Goal: Use online tool/utility: Utilize a website feature to perform a specific function

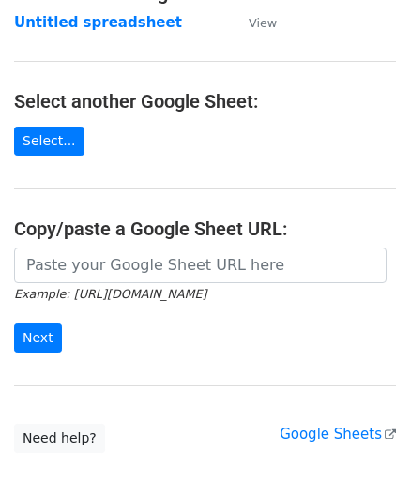
scroll to position [188, 0]
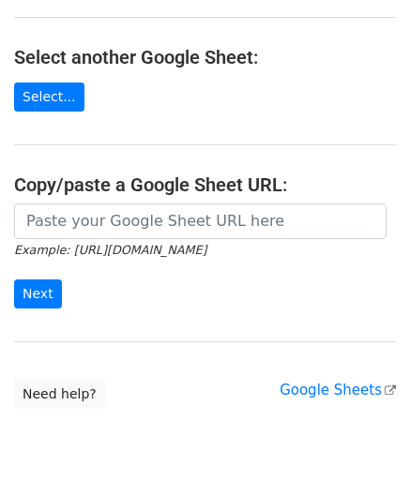
click at [79, 241] on icon "Example: https://docs.google.com/spreadsheets/d/abc/edit" at bounding box center [110, 249] width 192 height 17
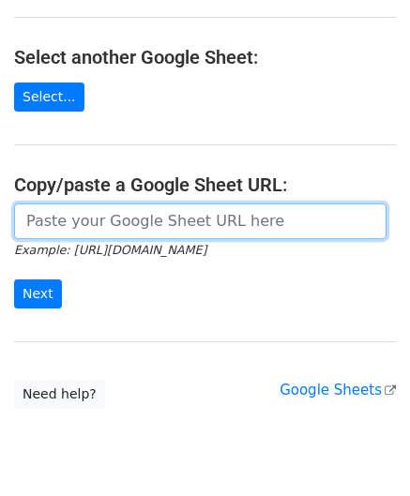
click at [82, 219] on input "url" at bounding box center [200, 222] width 372 height 36
paste input "https://docs.google.com/spreadsheets/d/1JxWc_IuGM-tCcrKy-Pi0kyzrO0st5XKSa53XwEa…"
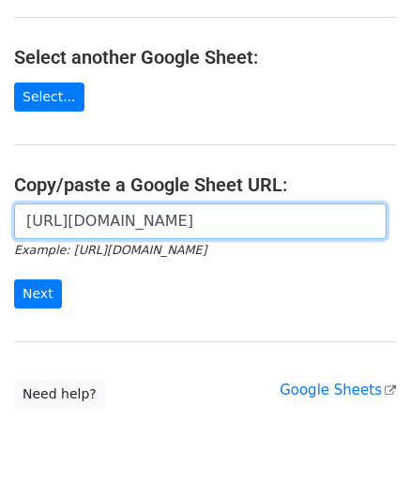
scroll to position [0, 390]
type input "https://docs.google.com/spreadsheets/d/1JxWc_IuGM-tCcrKy-Pi0kyzrO0st5XKSa53XwEa…"
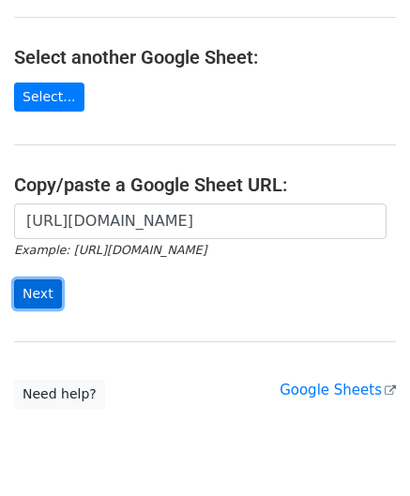
click at [41, 288] on input "Next" at bounding box center [38, 294] width 48 height 29
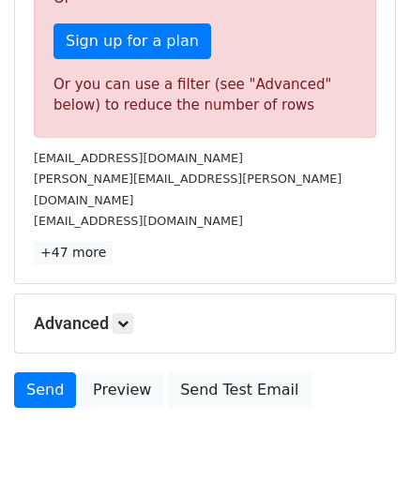
scroll to position [608, 0]
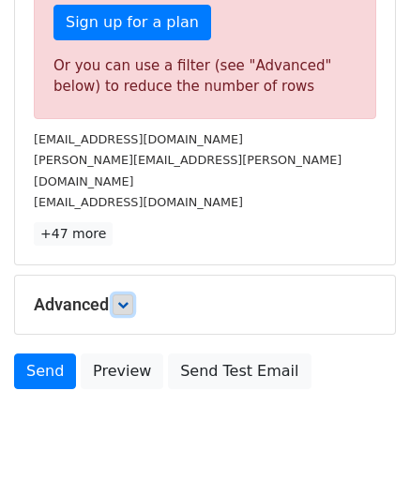
click at [124, 299] on icon at bounding box center [122, 304] width 11 height 11
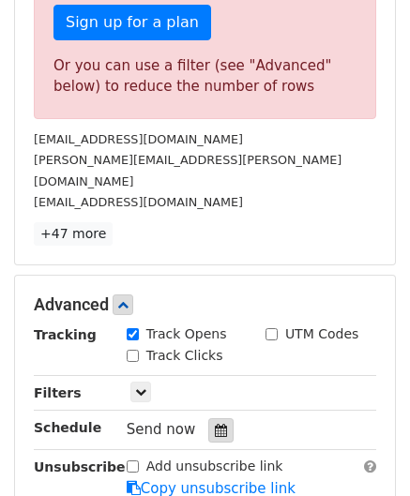
click at [215, 424] on icon at bounding box center [221, 430] width 12 height 13
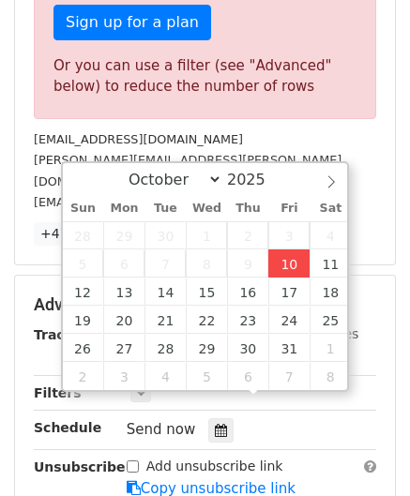
type input "[DATE] 12:00"
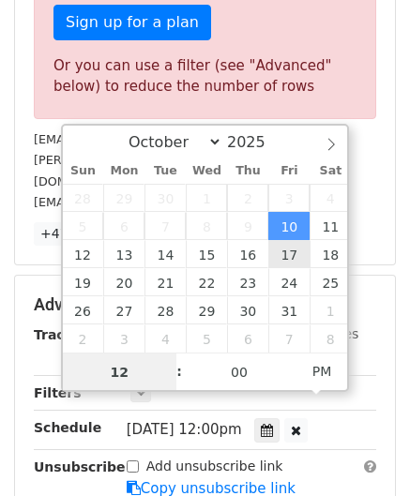
paste input "0"
type input "10"
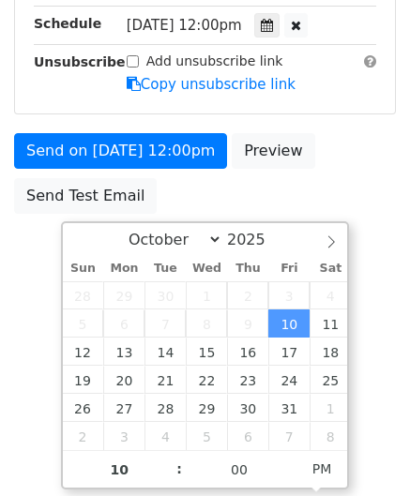
type input "[DATE] 22:00"
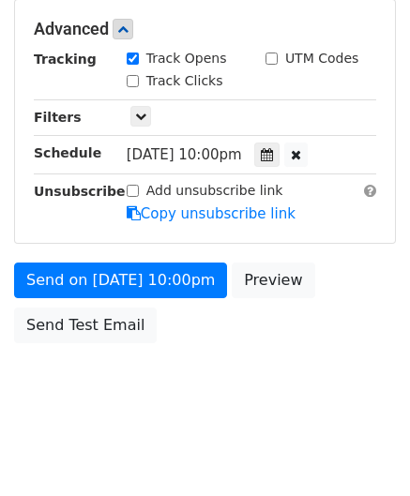
scroll to position [860, 0]
